Goal: Check status

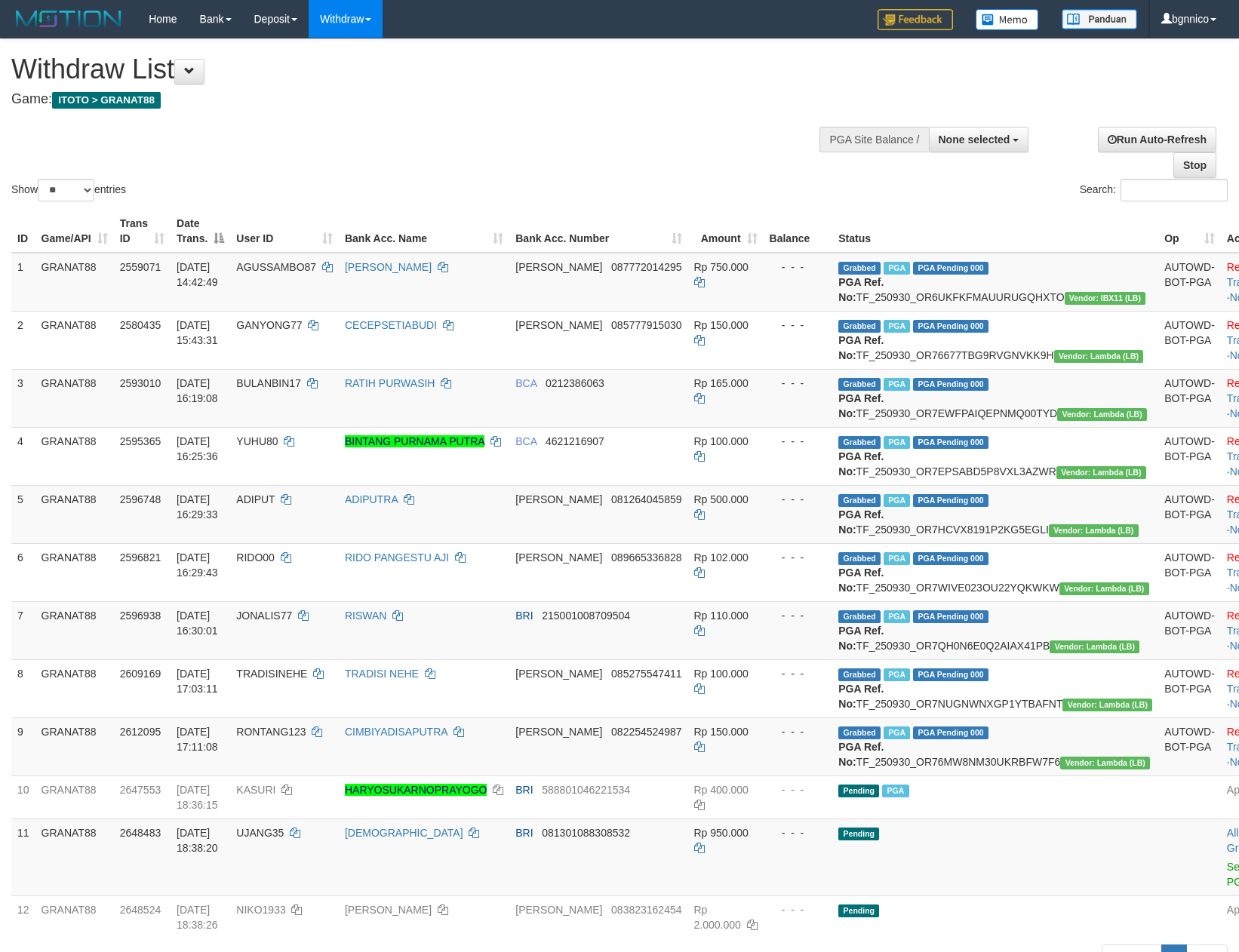
select select
select select "**"
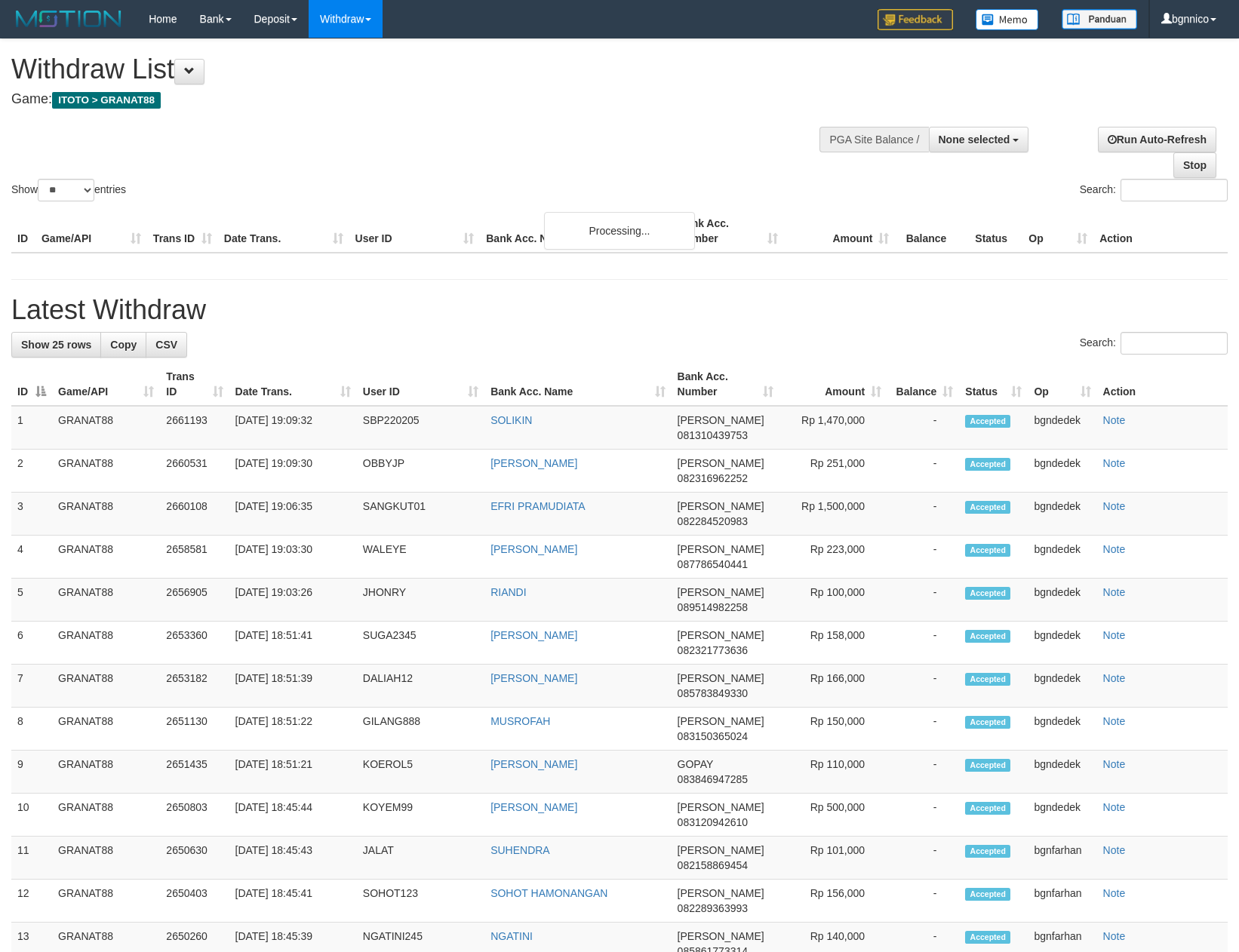
select select
select select "**"
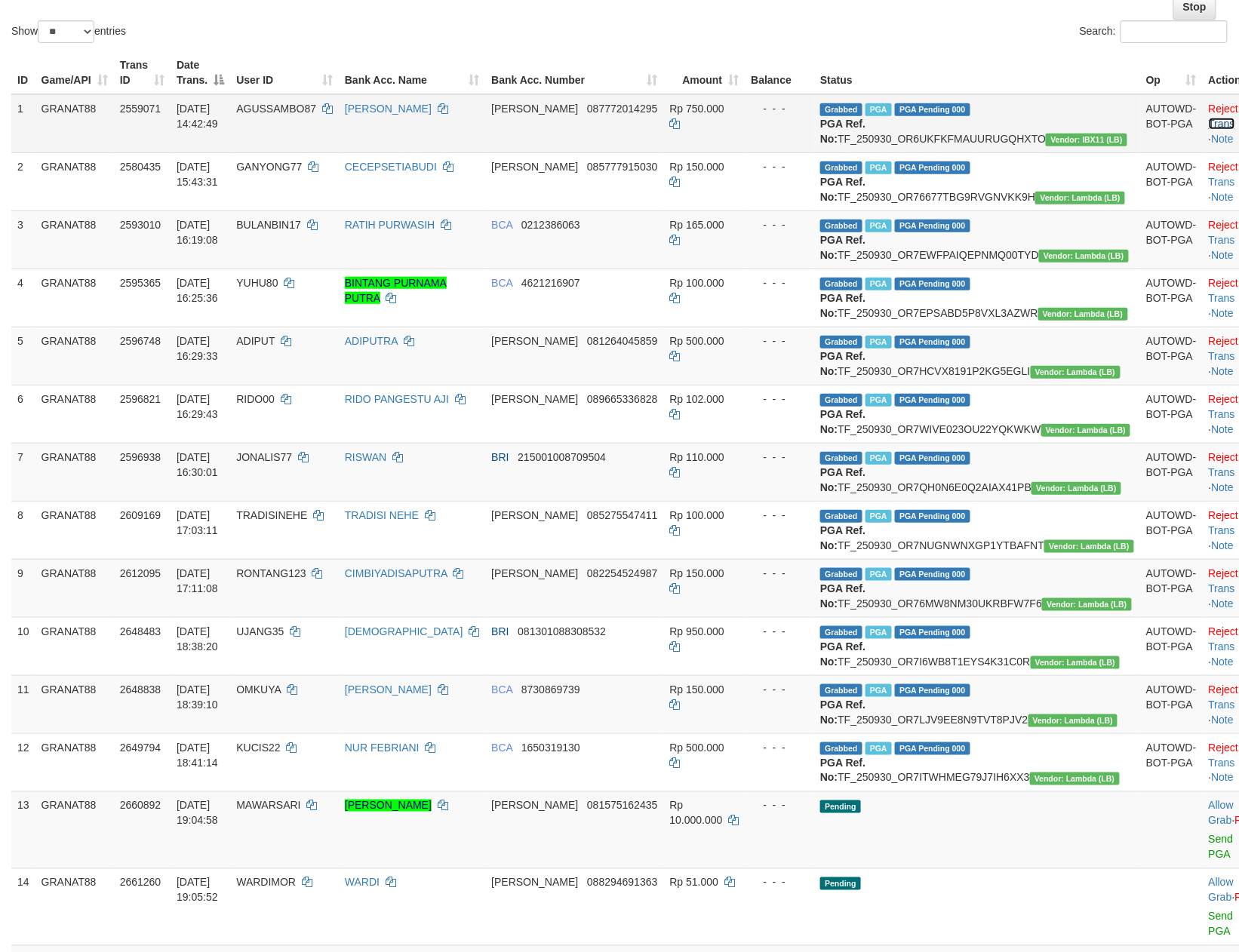
click at [1209, 112] on link "Check Trans" at bounding box center [1241, 116] width 63 height 27
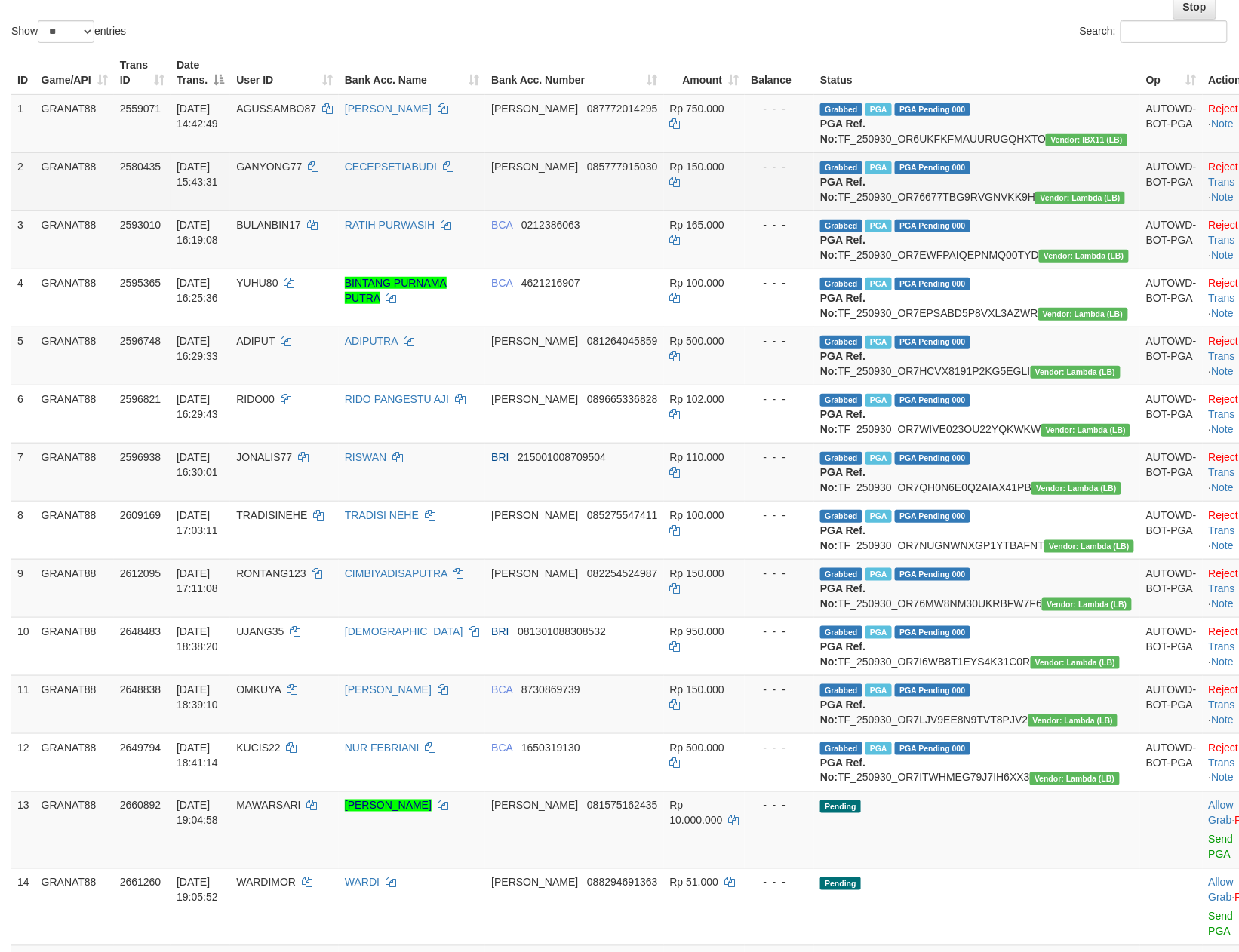
scroll to position [212, 0]
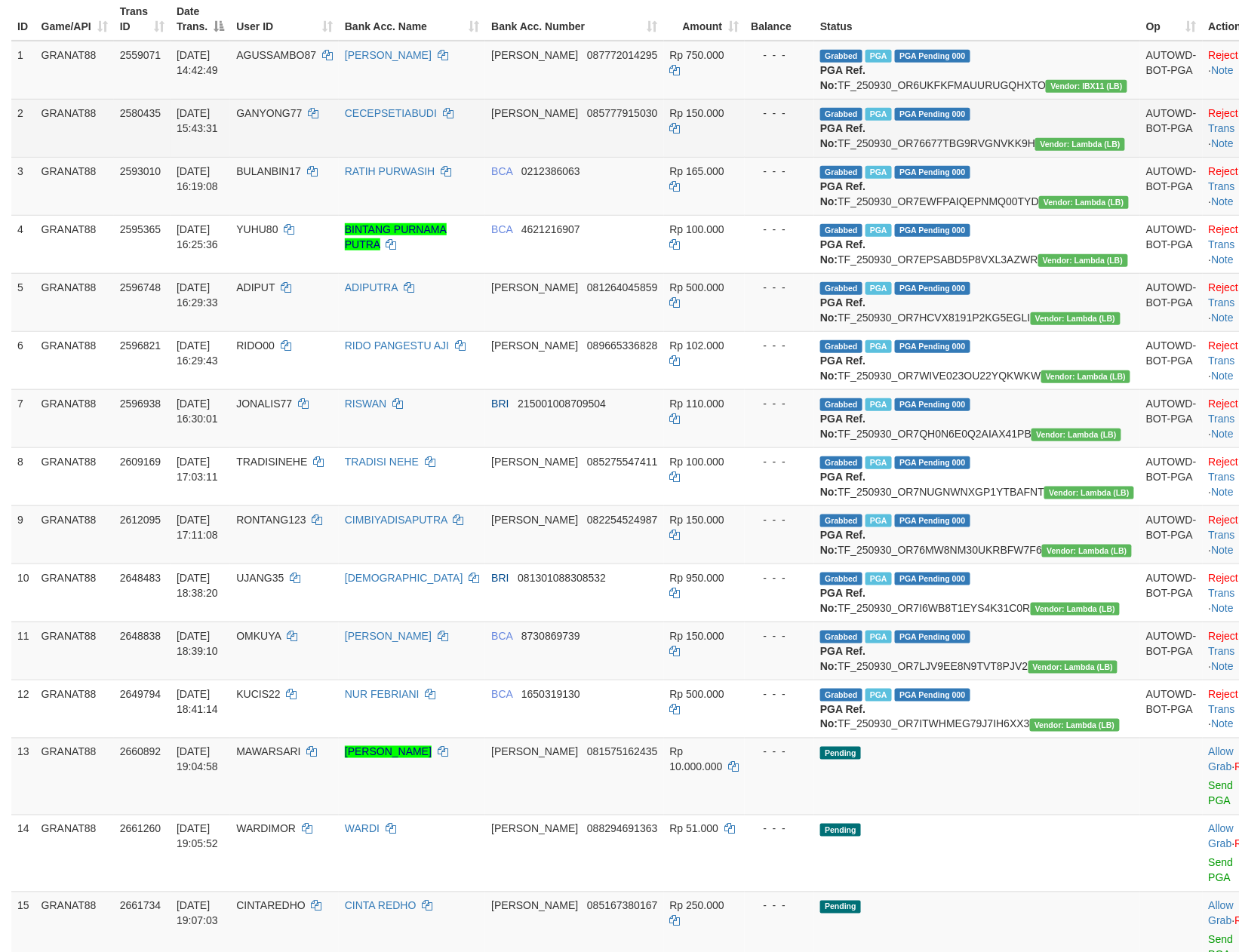
click at [1203, 157] on td "Reject · Check Trans · Note" at bounding box center [1240, 128] width 74 height 58
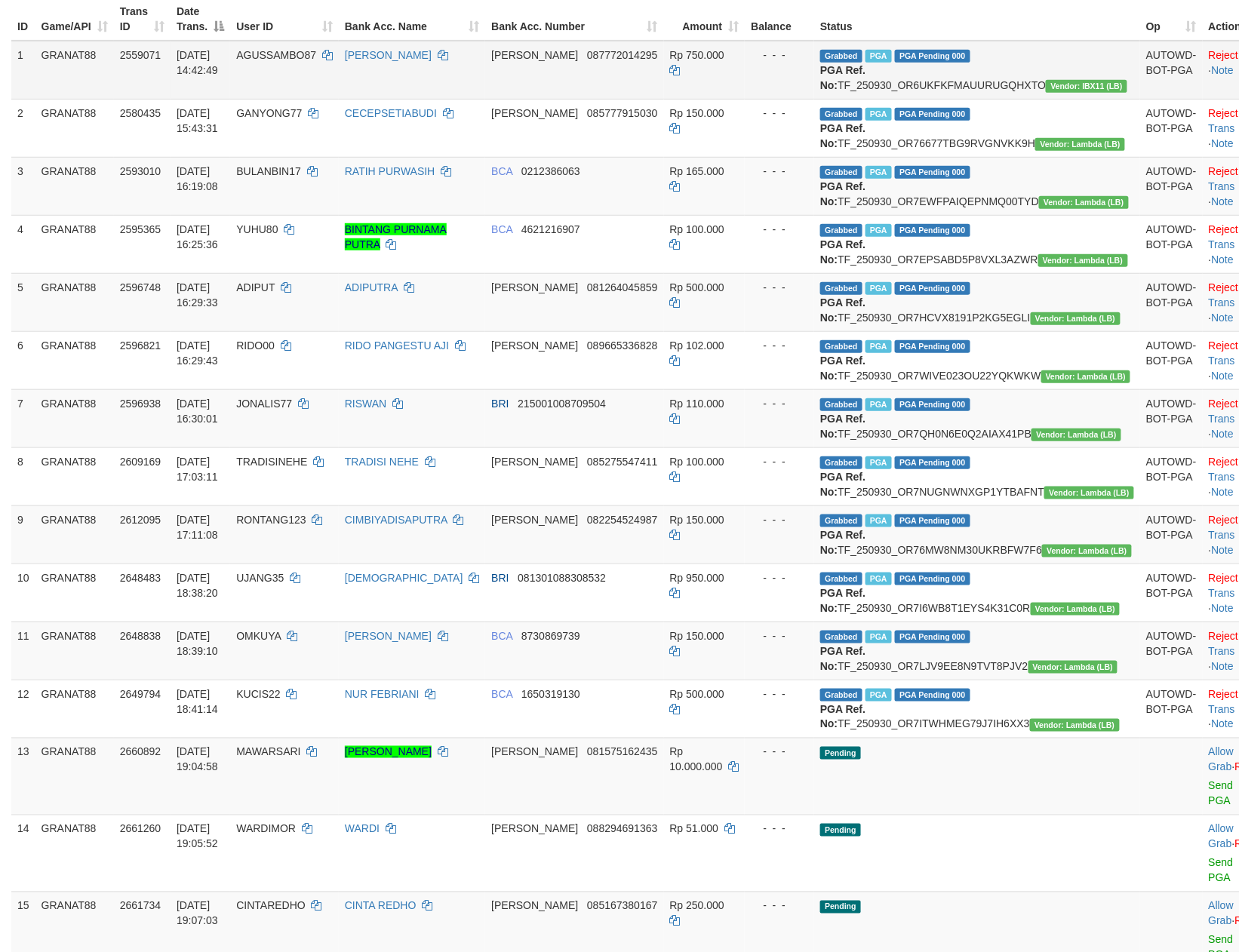
click at [1203, 100] on td "Reject · · Note" at bounding box center [1240, 70] width 74 height 59
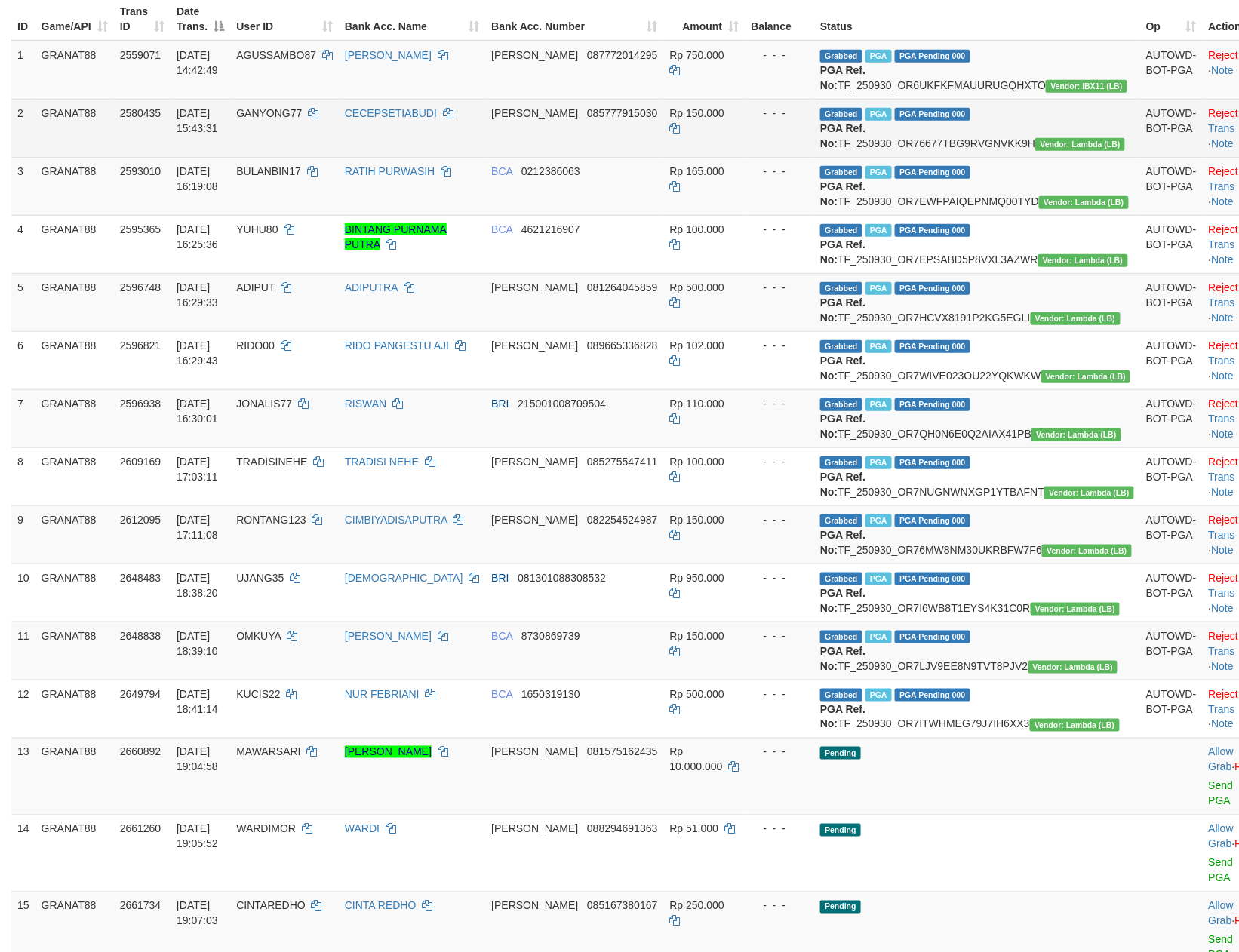
click at [1203, 134] on td "Reject · Check Trans · Note" at bounding box center [1240, 128] width 74 height 58
click at [1209, 130] on link "Check Trans" at bounding box center [1241, 121] width 63 height 27
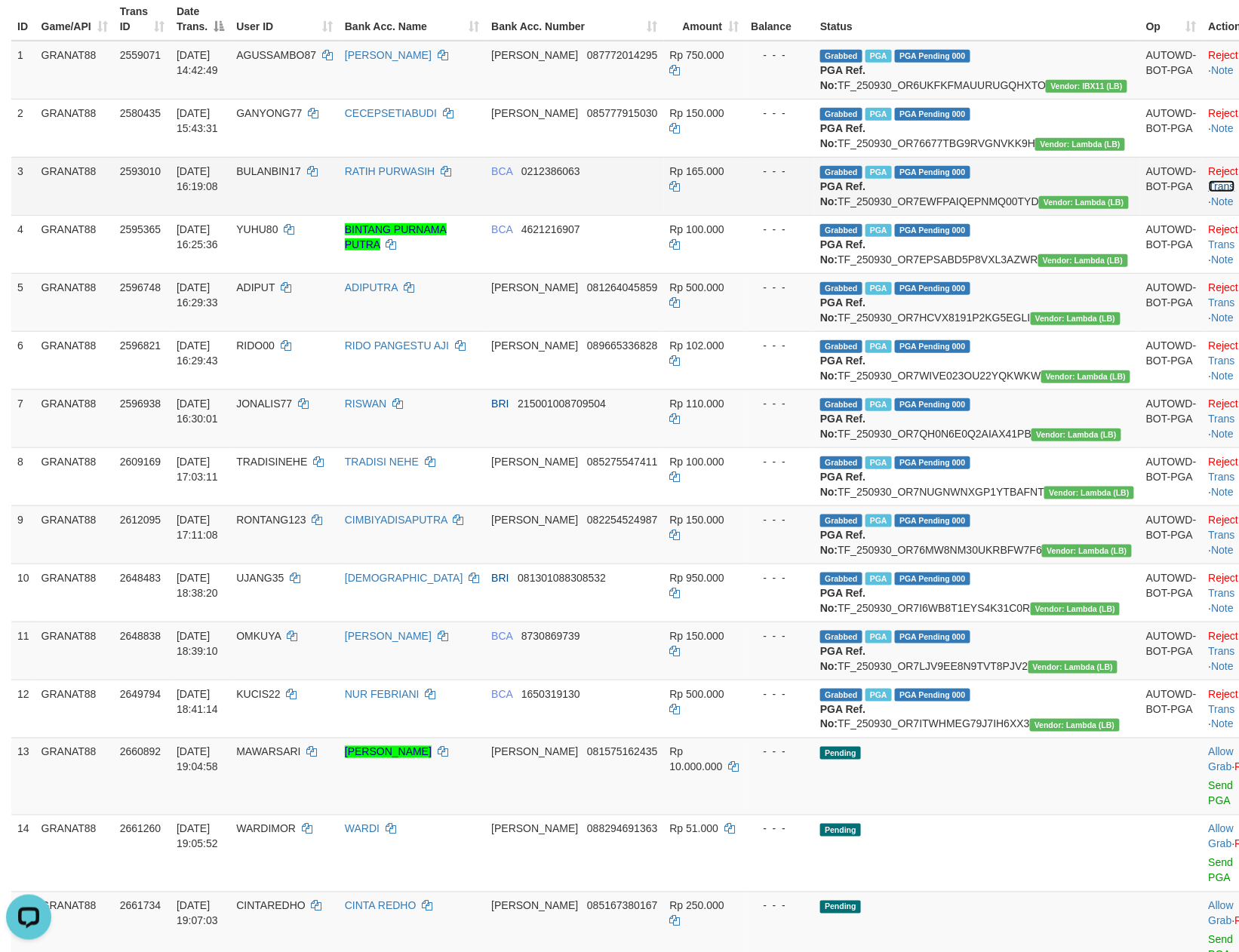
click at [1209, 193] on link "Check Trans" at bounding box center [1241, 179] width 63 height 27
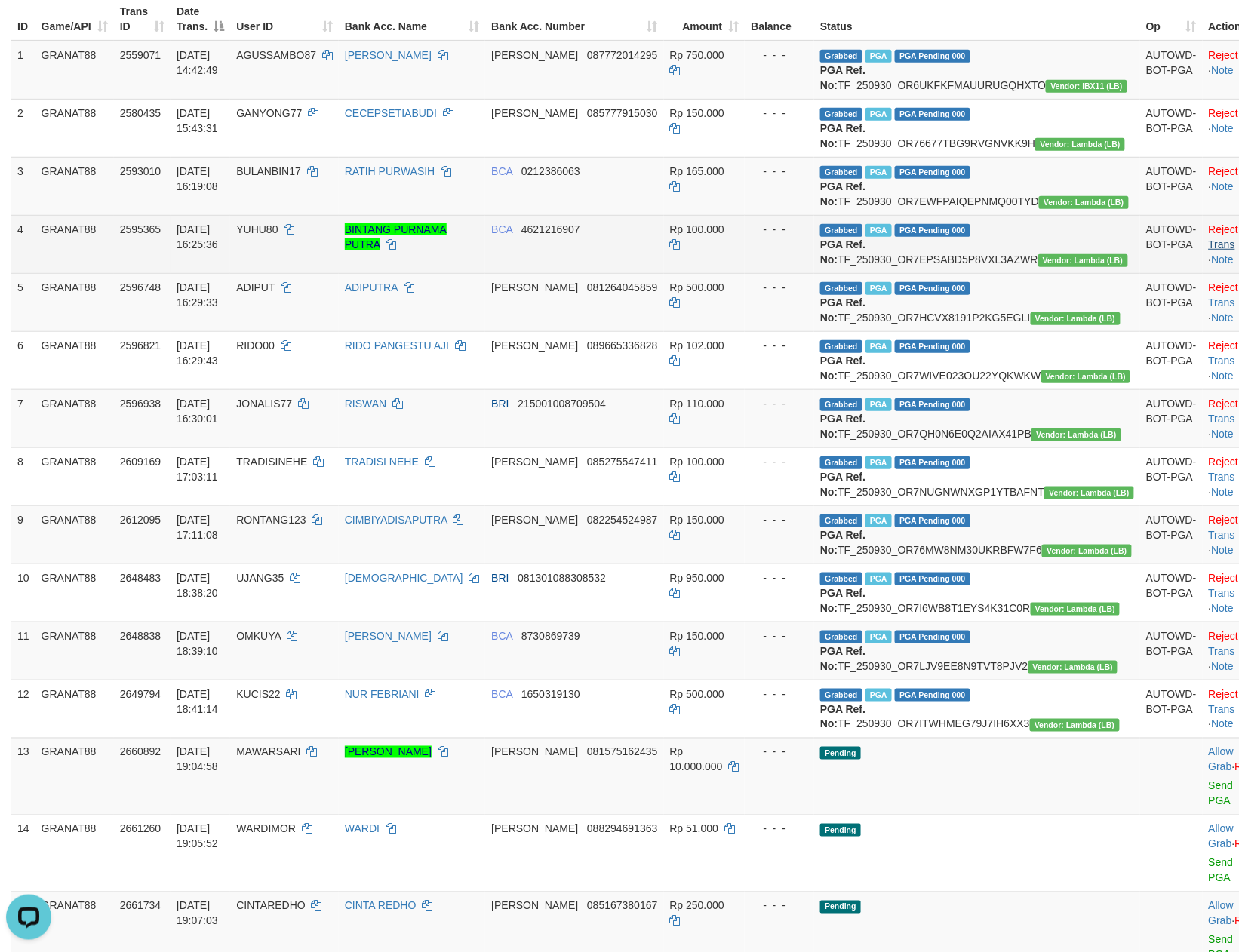
click at [1203, 270] on td "Reject · Check Trans · Note" at bounding box center [1240, 244] width 74 height 58
click at [1209, 250] on link "Check Trans" at bounding box center [1241, 237] width 63 height 27
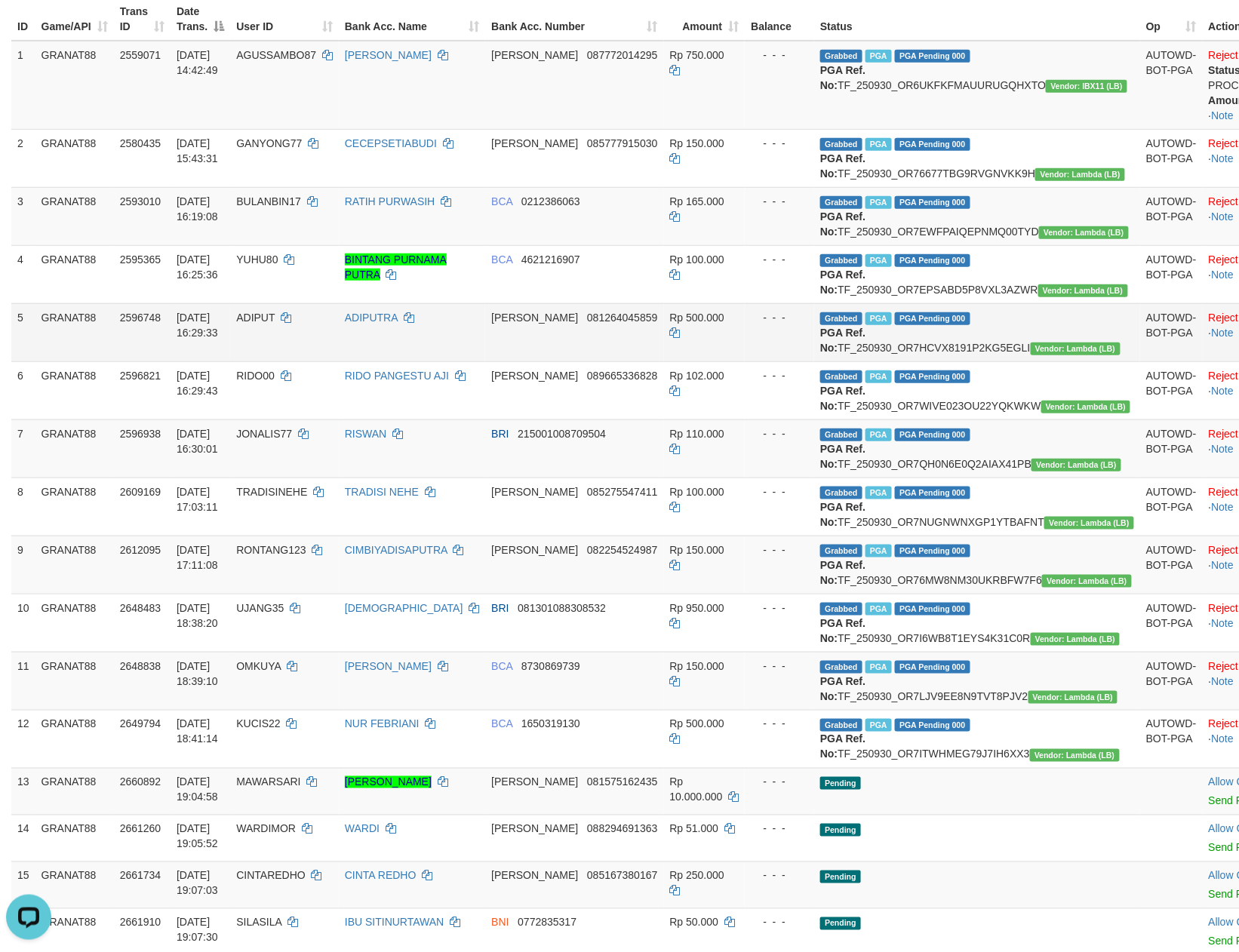
drag, startPoint x: 1206, startPoint y: 436, endPoint x: 1197, endPoint y: 436, distance: 9.0
click at [1203, 420] on td "Reject · Check Trans · Note" at bounding box center [1255, 390] width 106 height 58
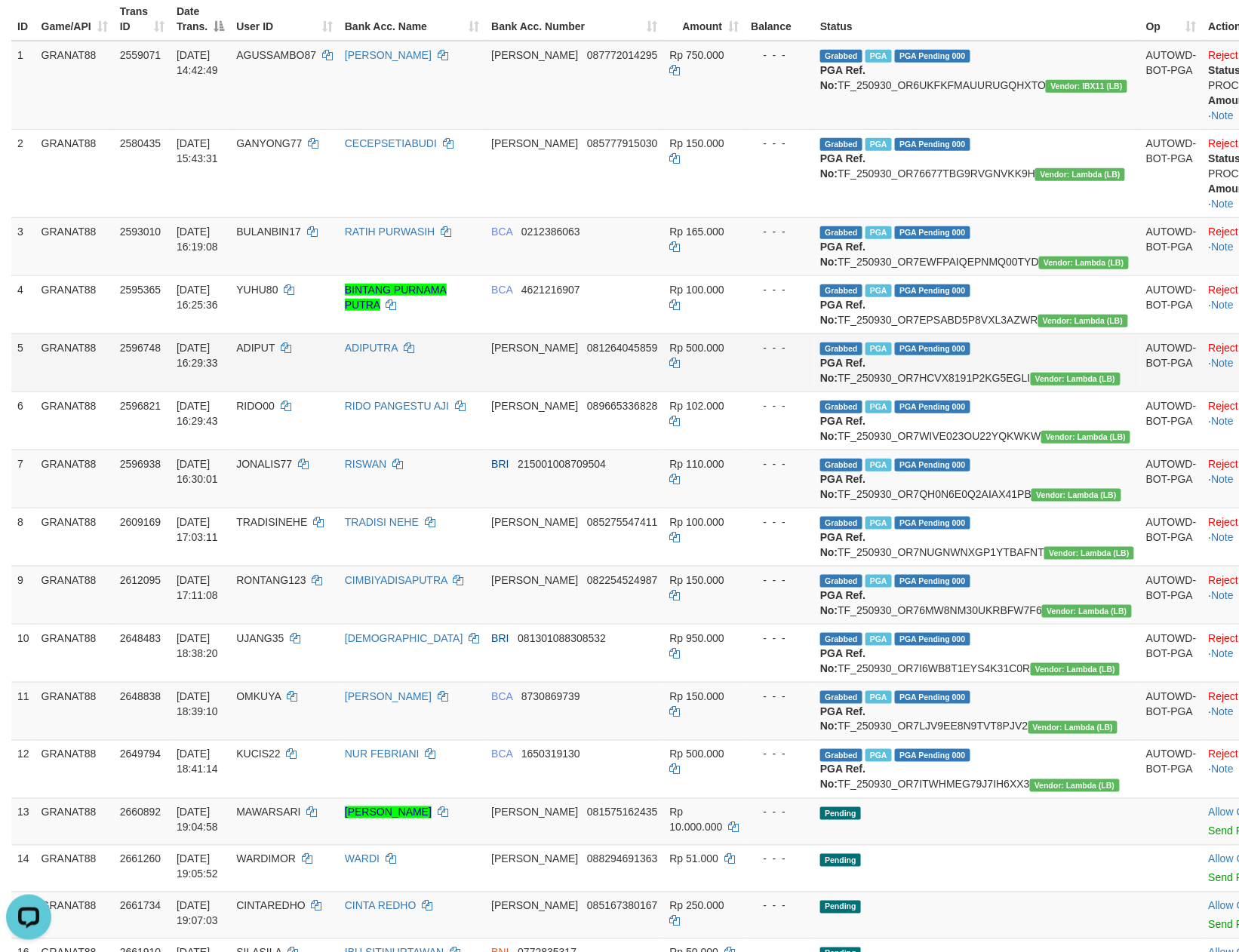
click at [1203, 391] on td "Reject · · Note" at bounding box center [1255, 362] width 106 height 58
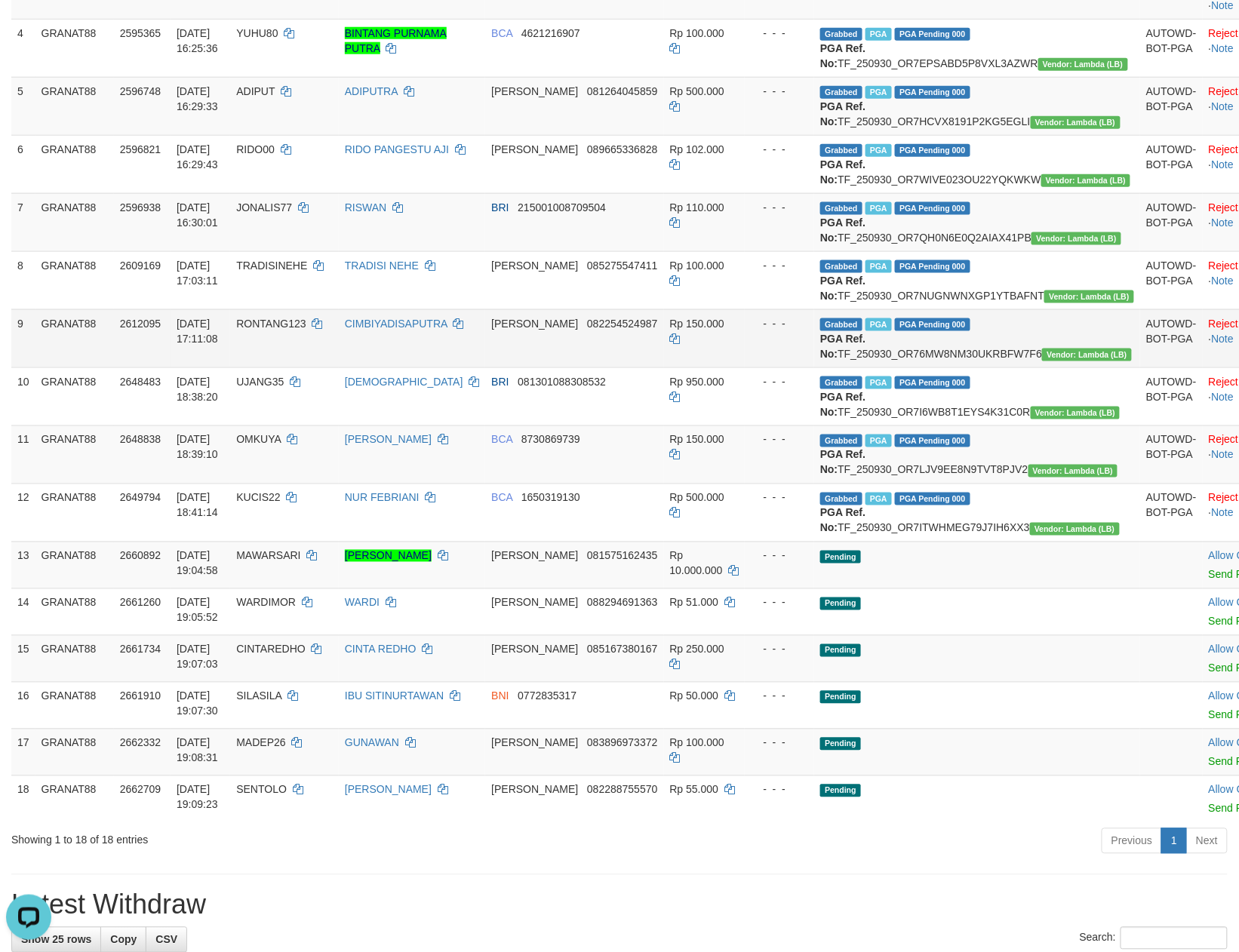
scroll to position [614, 0]
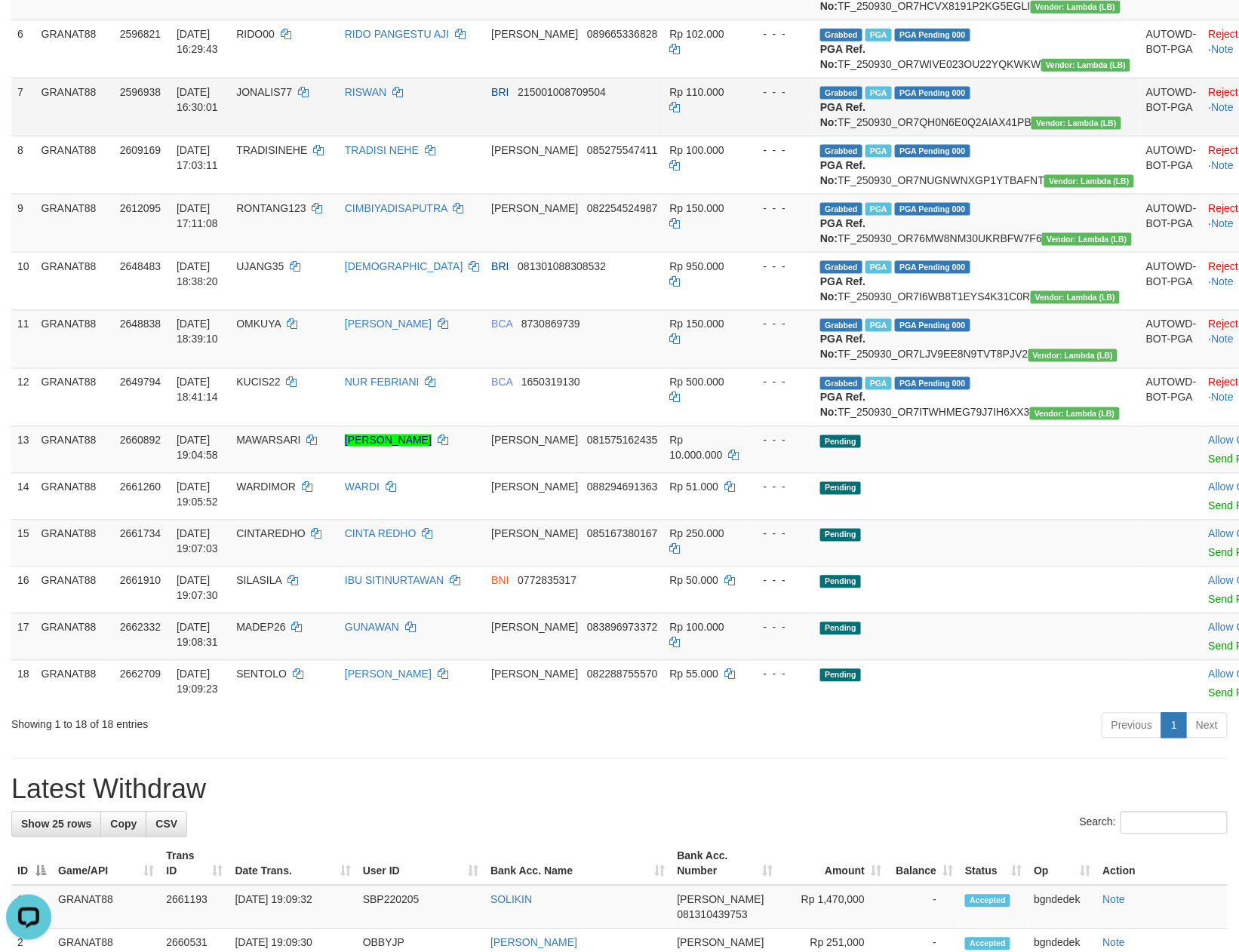
click at [1204, 136] on td "Reject · Check Trans · Note" at bounding box center [1255, 106] width 106 height 58
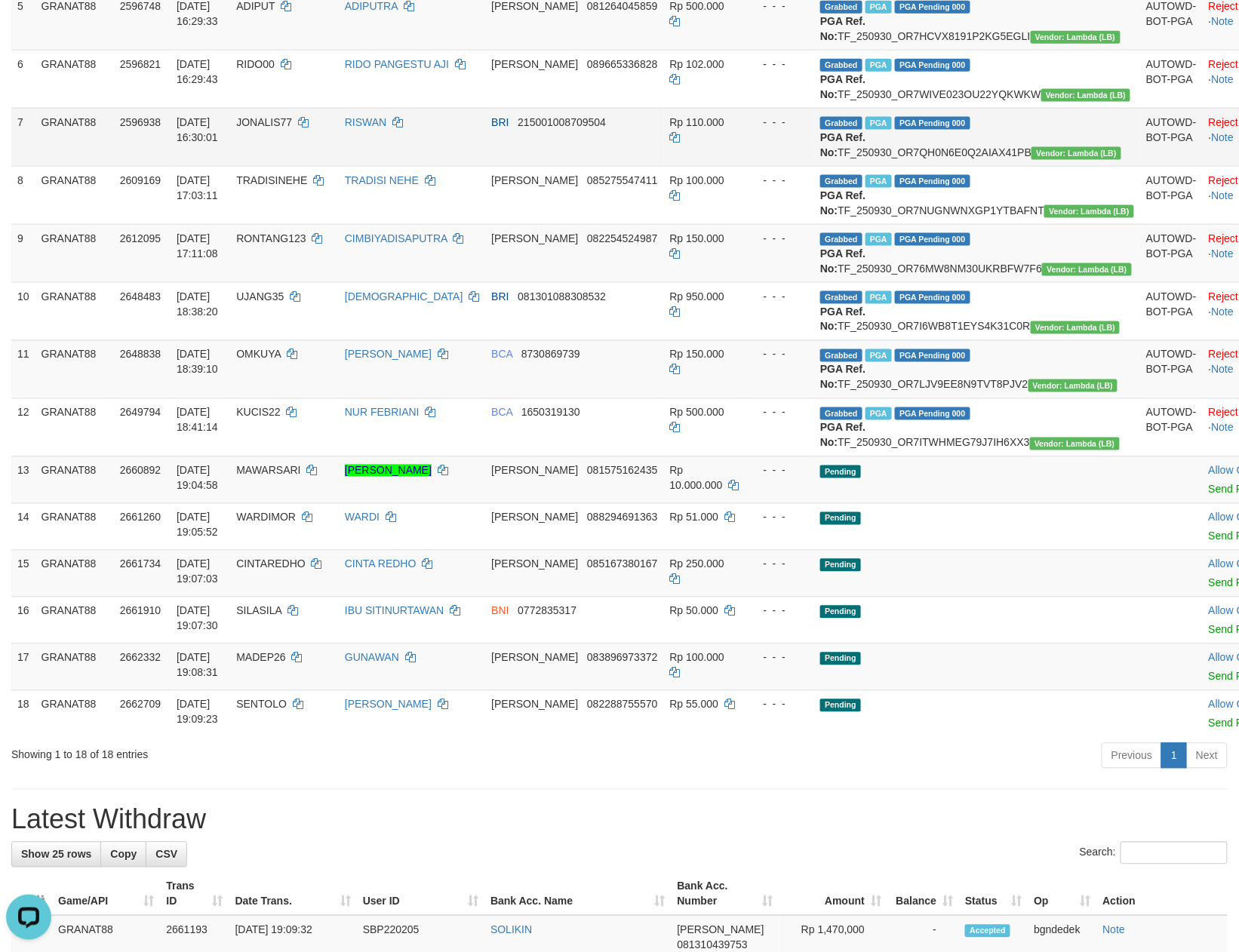
scroll to position [629, 0]
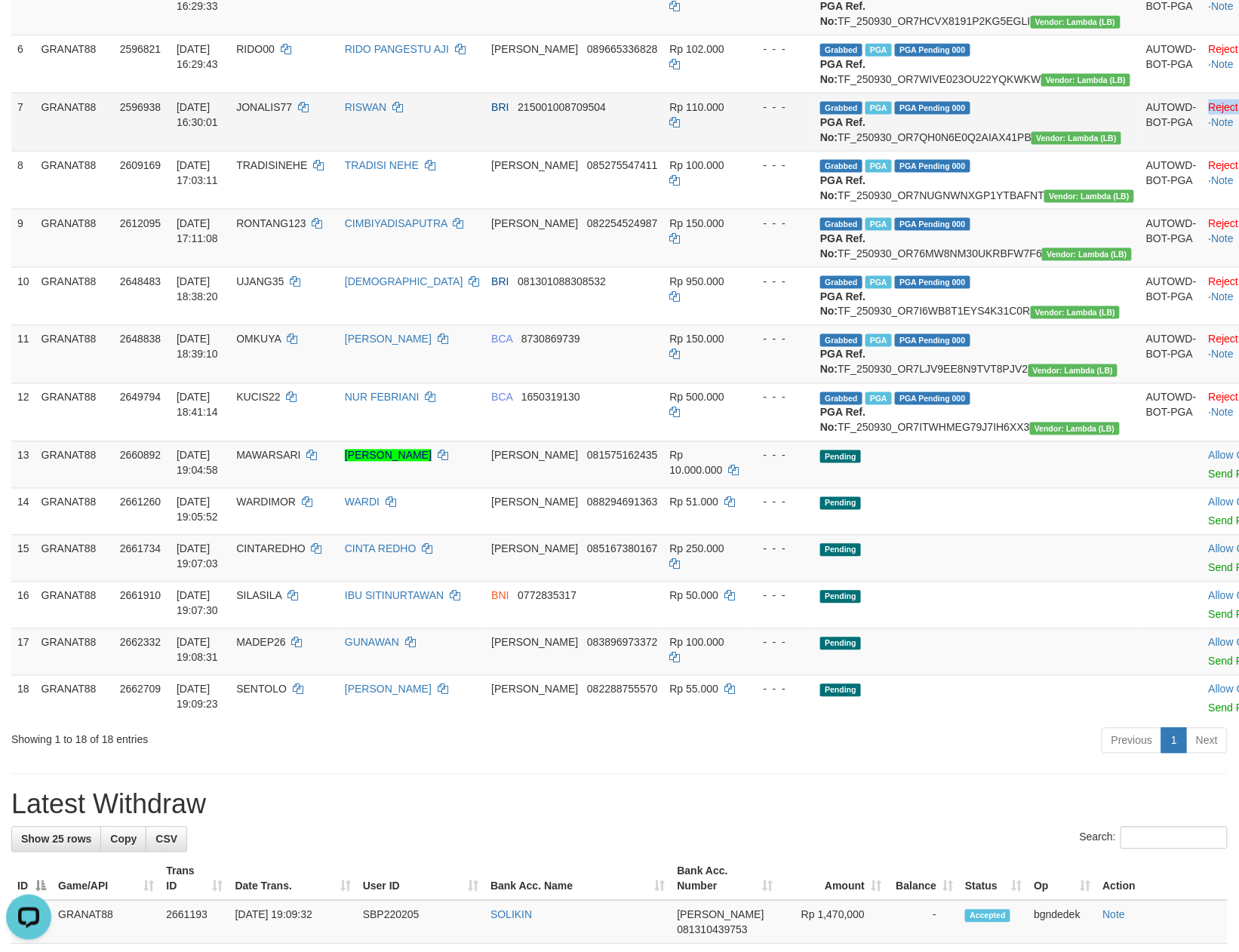
click at [1203, 139] on td "Reject · Check Trans · Note" at bounding box center [1255, 122] width 106 height 58
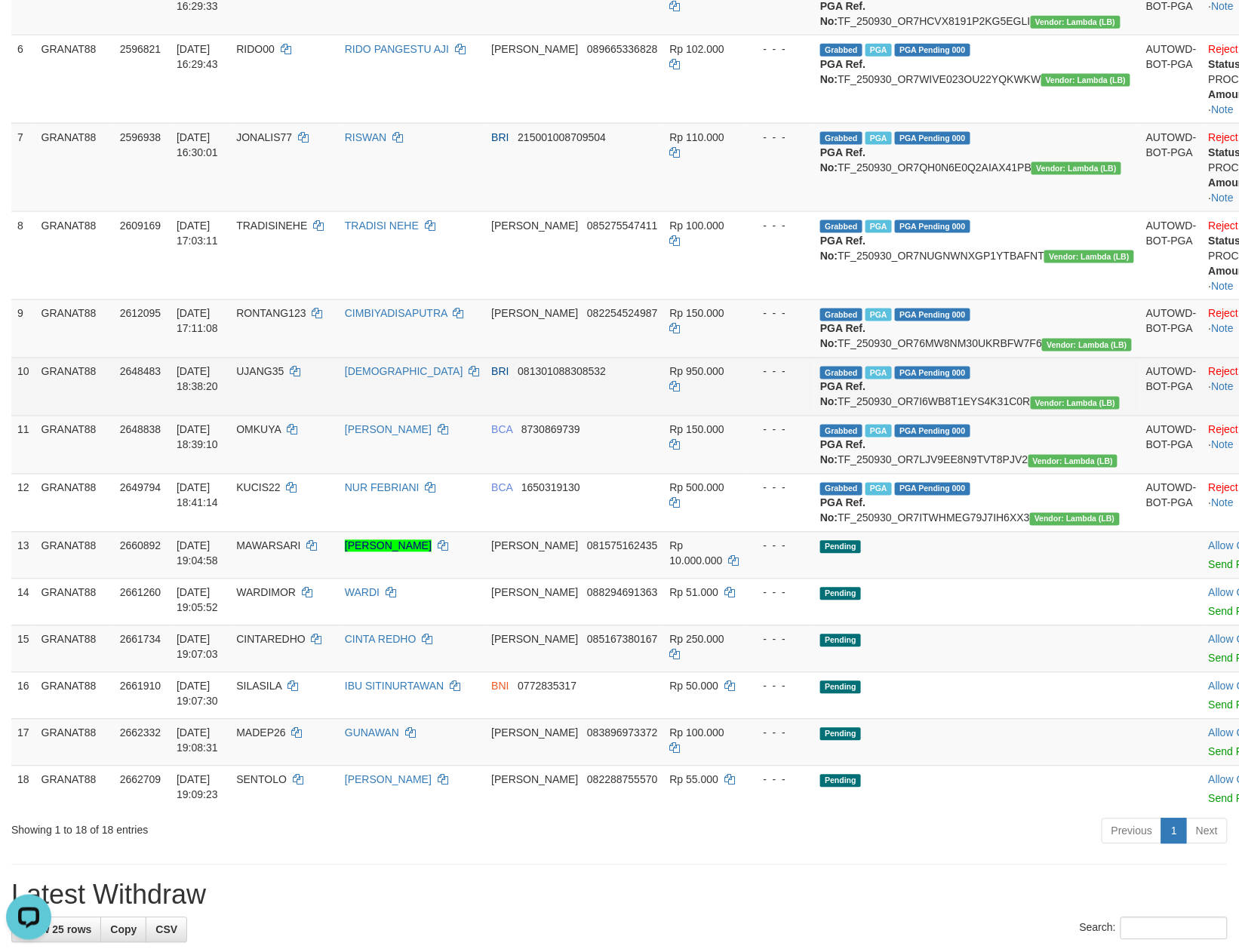
click at [1203, 391] on td "Reject · Check Trans · Note" at bounding box center [1255, 386] width 106 height 58
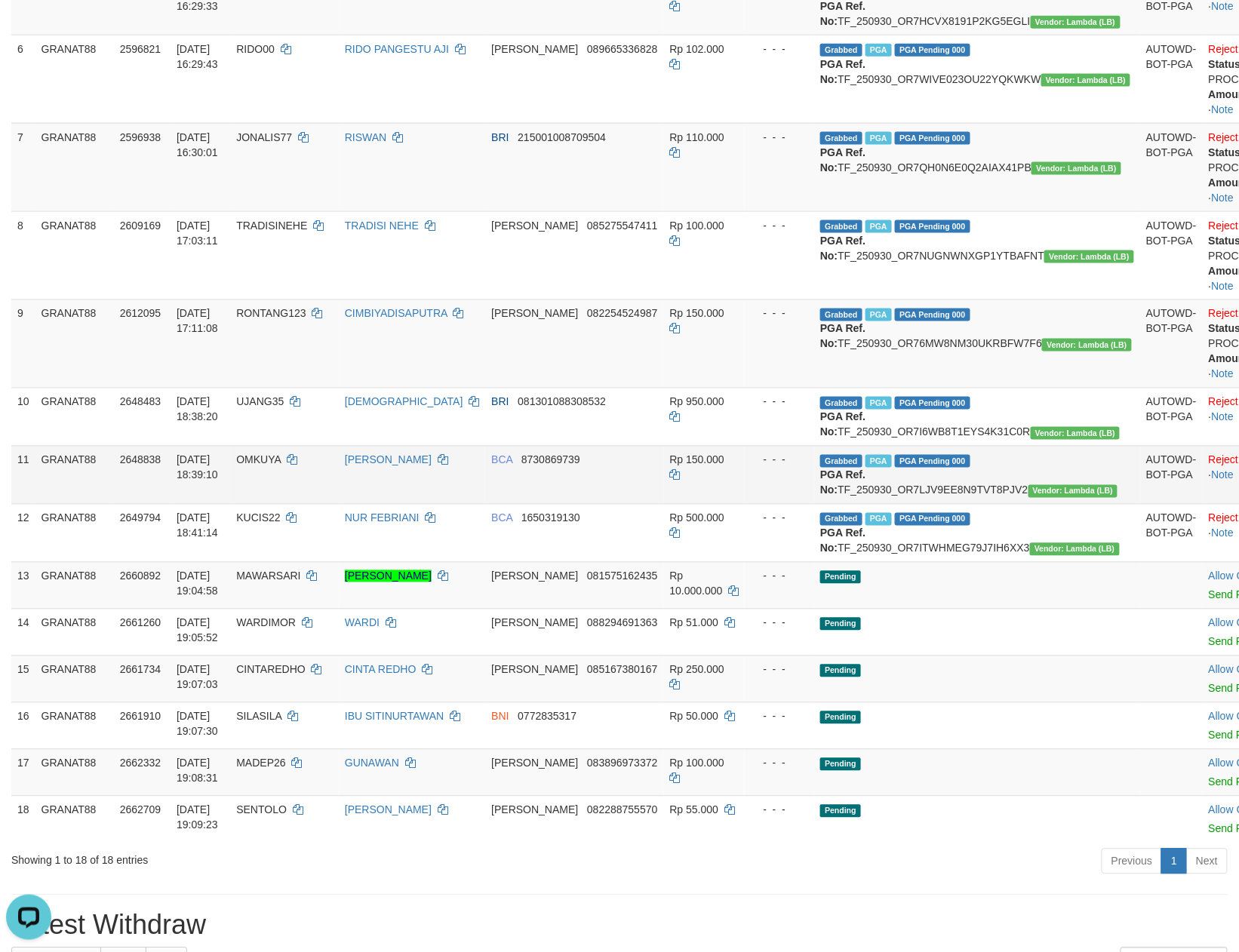
click at [1203, 489] on td "Reject · Check Trans · Note" at bounding box center [1255, 475] width 106 height 58
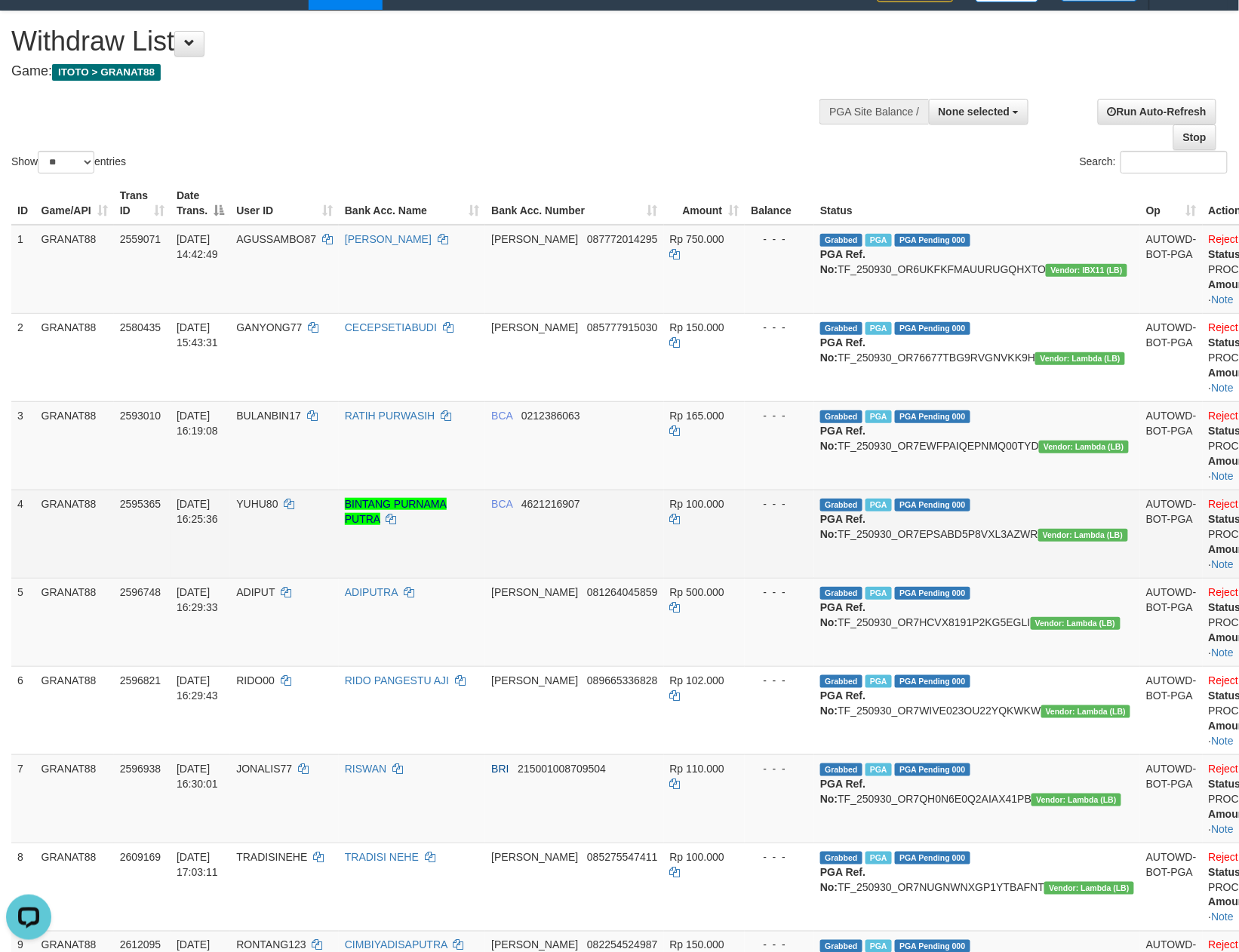
scroll to position [25, 0]
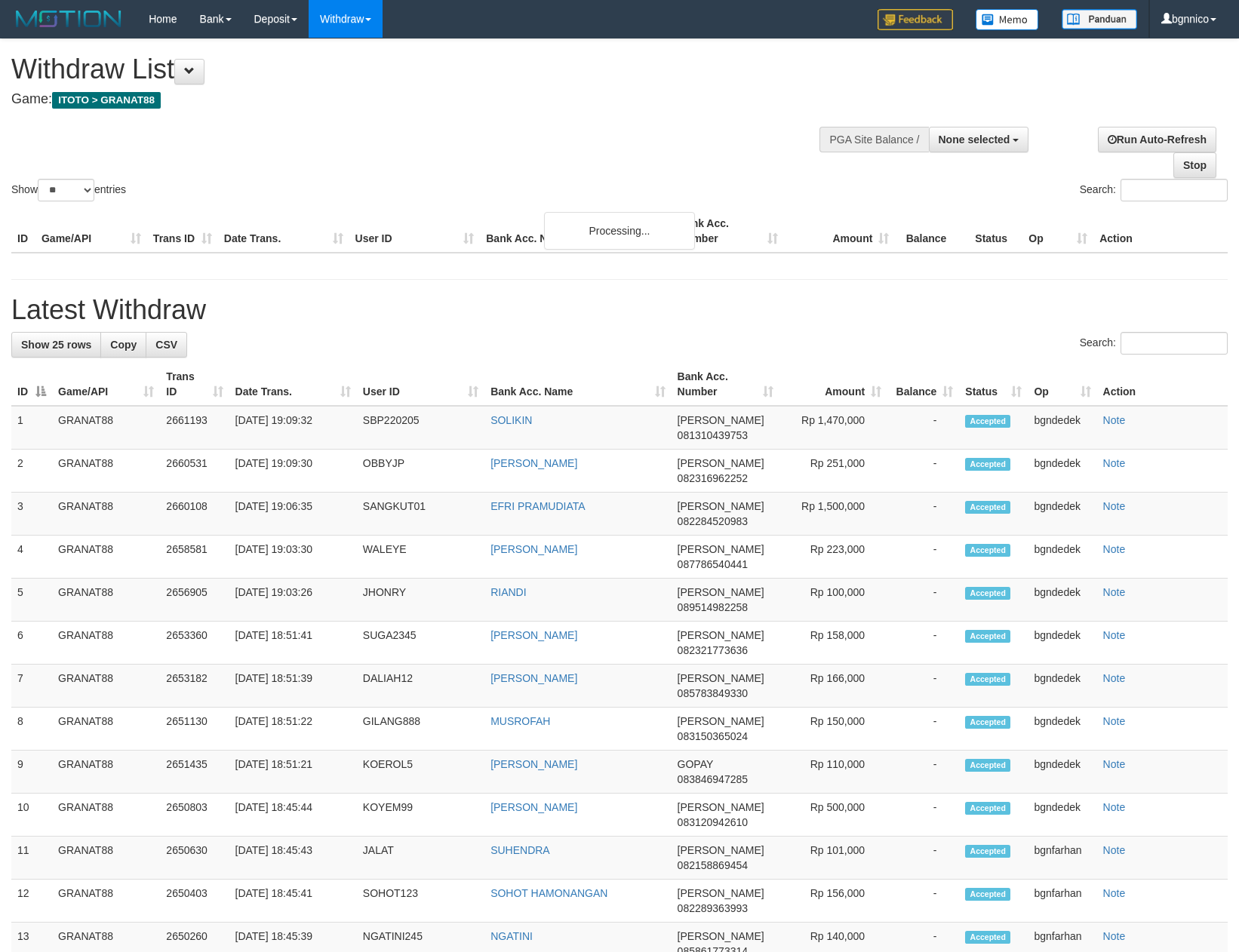
select select
select select "**"
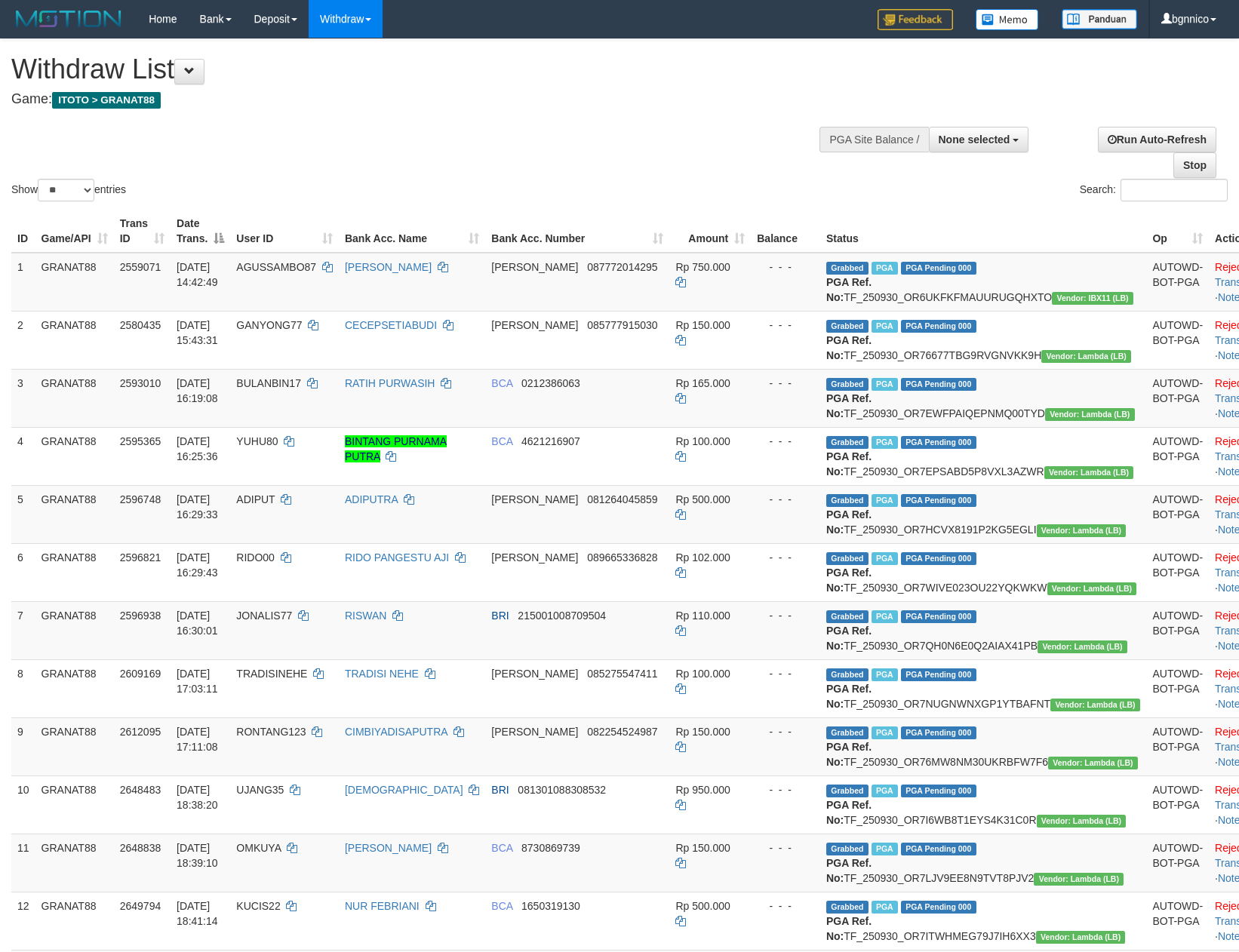
select select
select select "**"
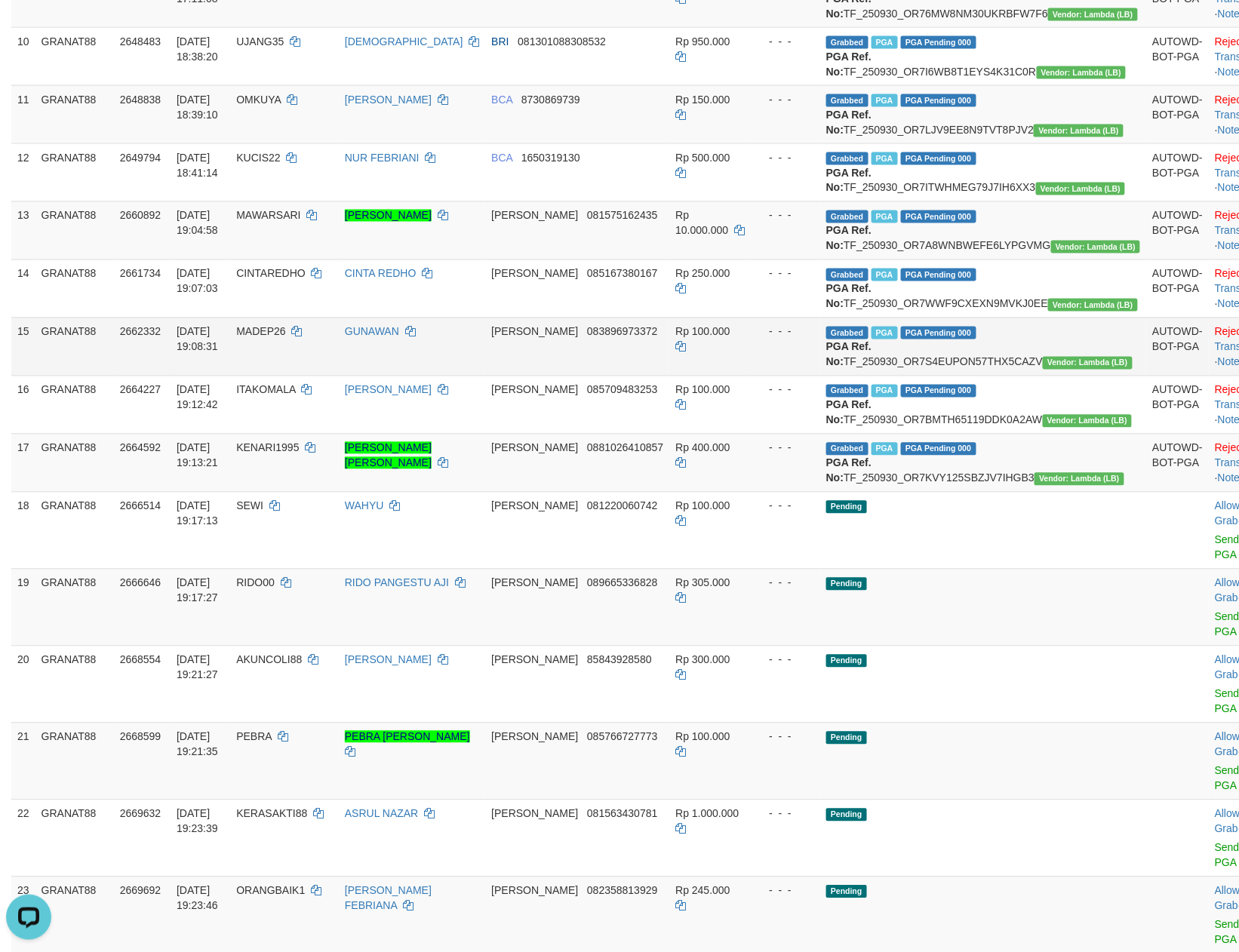
scroll to position [933, 0]
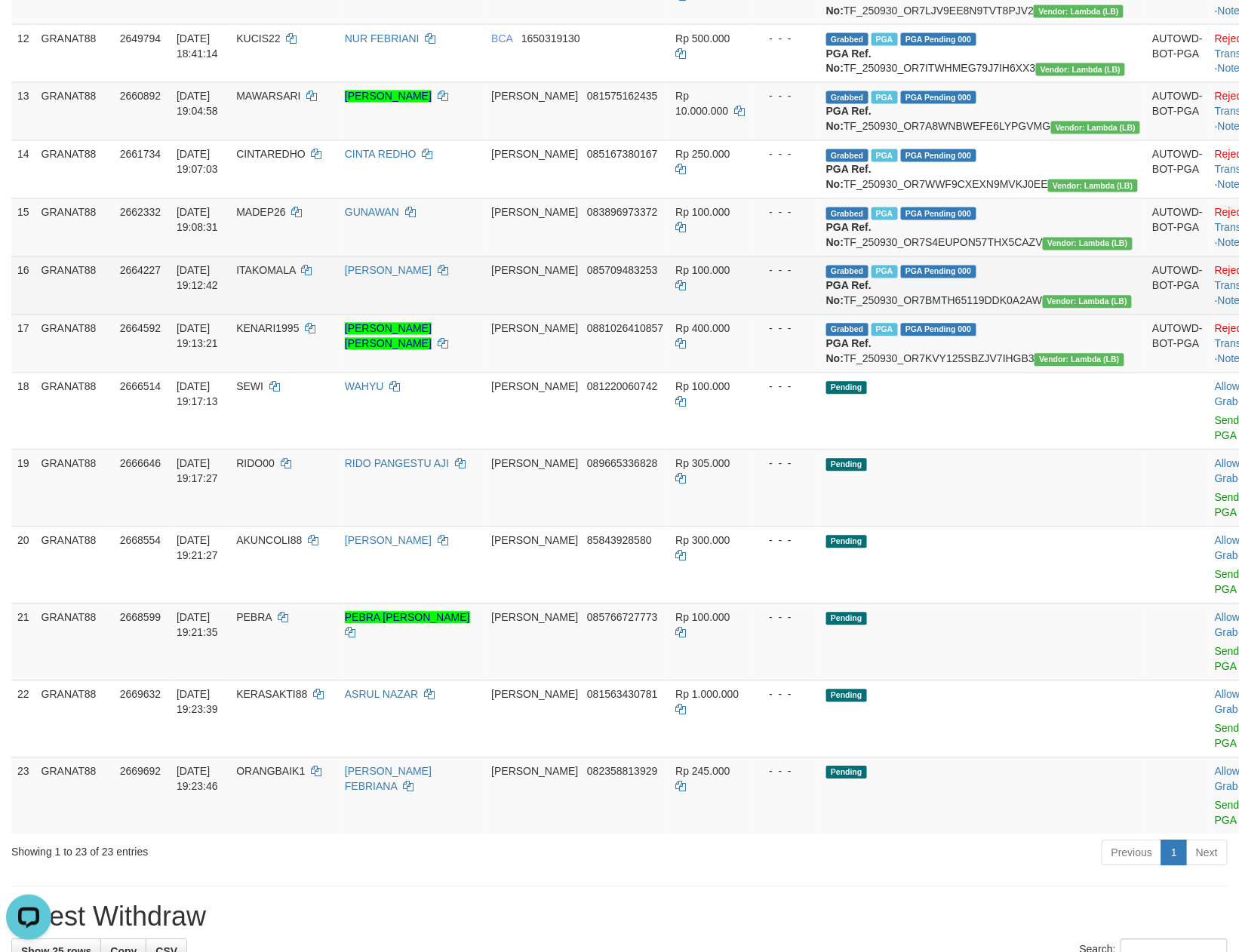
drag, startPoint x: 526, startPoint y: 424, endPoint x: 486, endPoint y: 413, distance: 41.5
click at [485, 257] on td "GUNAWAN" at bounding box center [412, 227] width 146 height 58
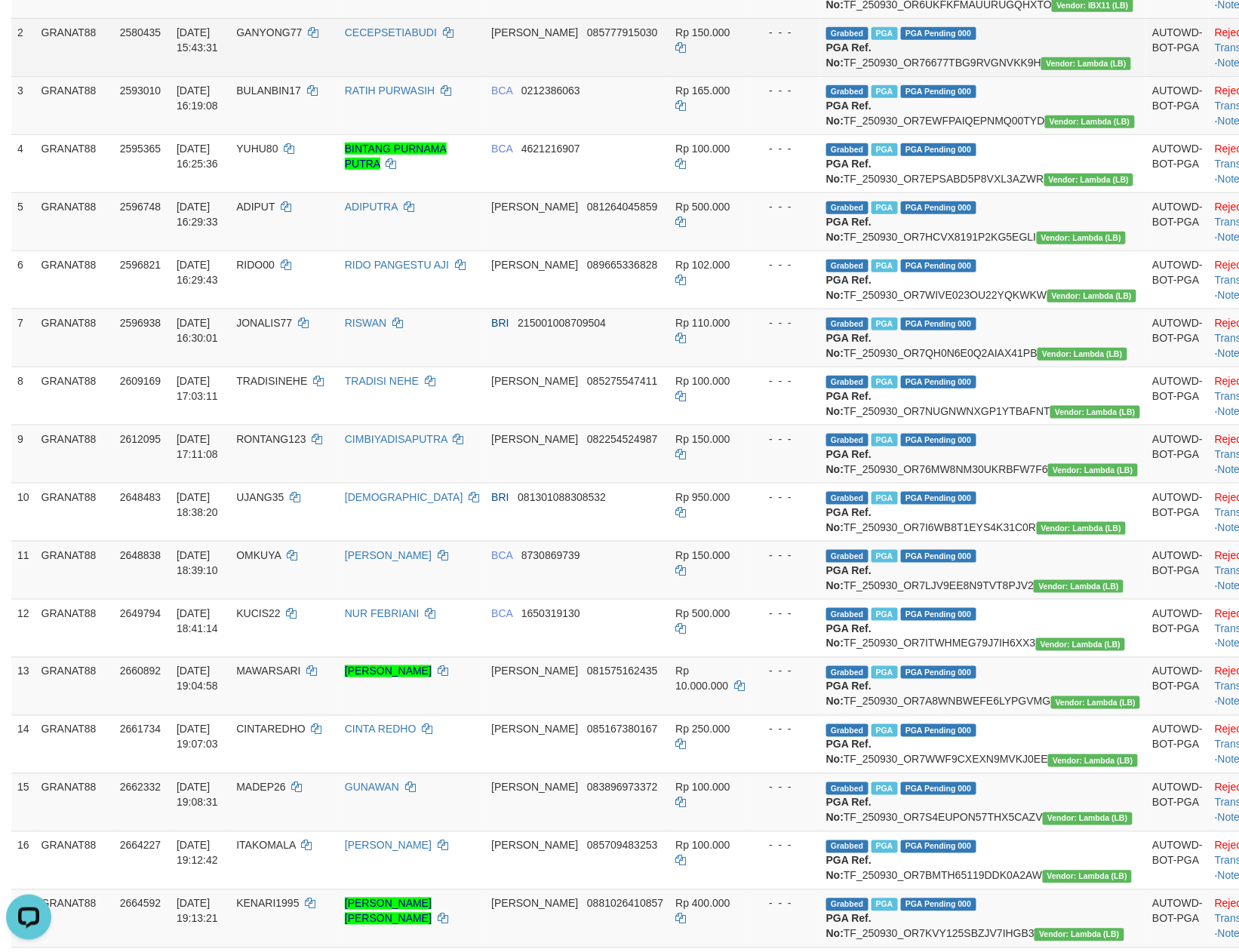
scroll to position [264, 0]
